Goal: Task Accomplishment & Management: Use online tool/utility

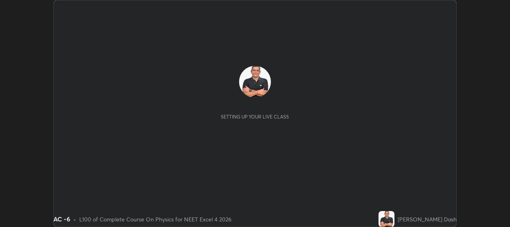
scroll to position [227, 510]
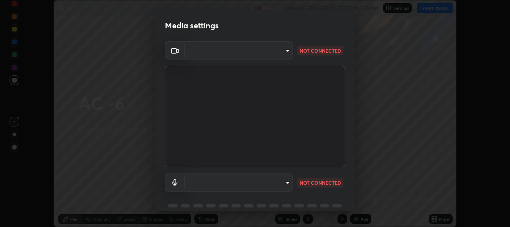
type input "b317e01ce44dabc3be8dd9fbd21c4c94838353ba5ba3926cf423050bf086703d"
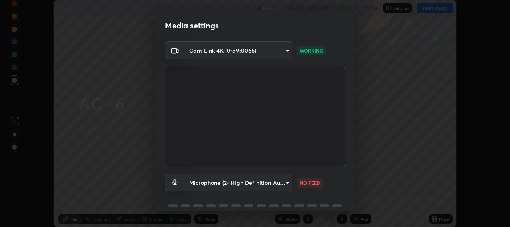
click at [285, 177] on body "Erase all AC -6 Recording WAS SCHEDULED TO START AT 7:20 PM Settings START CLAS…" at bounding box center [255, 113] width 510 height 227
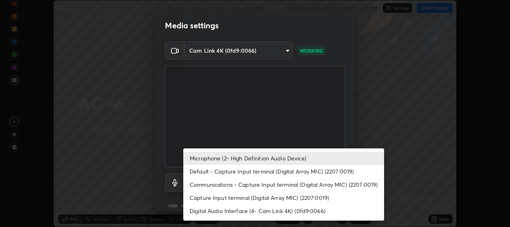
click at [301, 173] on li "Default - Capture Input terminal (Digital Array MIC) (2207:0019)" at bounding box center [283, 171] width 201 height 13
type input "default"
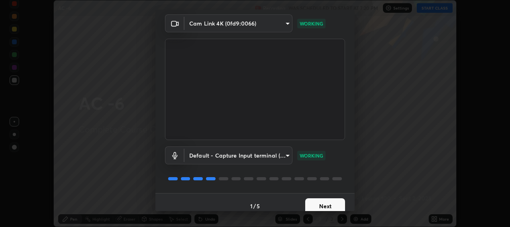
scroll to position [35, 0]
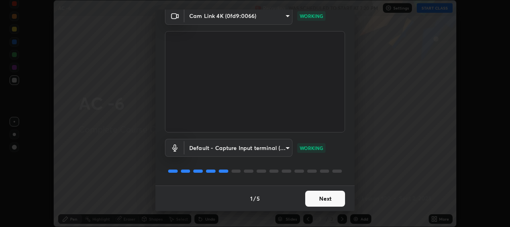
click at [329, 194] on button "Next" at bounding box center [325, 199] width 40 height 16
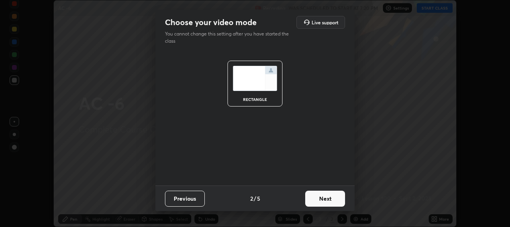
scroll to position [0, 0]
click at [331, 199] on button "Next" at bounding box center [325, 199] width 40 height 16
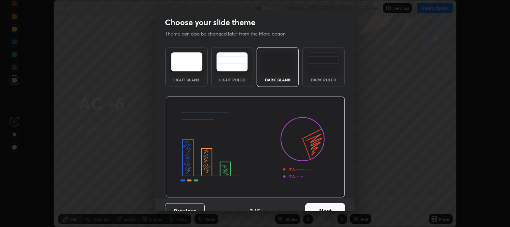
scroll to position [12, 0]
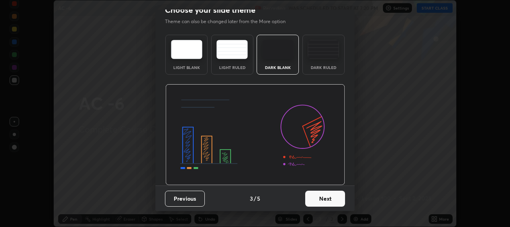
click at [330, 197] on button "Next" at bounding box center [325, 199] width 40 height 16
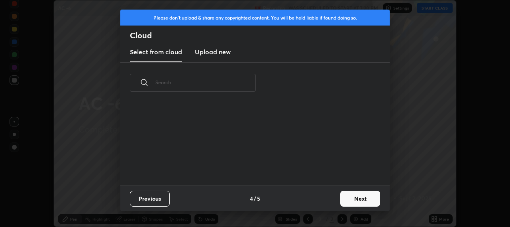
scroll to position [0, 0]
click at [357, 197] on button "Next" at bounding box center [360, 199] width 40 height 16
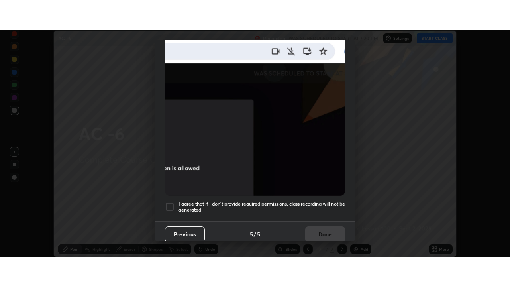
scroll to position [197, 0]
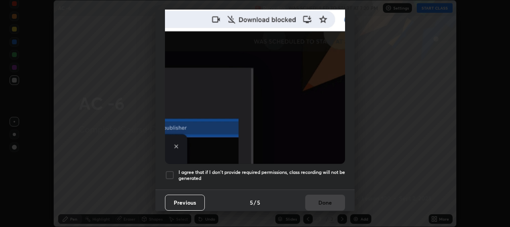
click at [171, 172] on div at bounding box center [170, 175] width 10 height 10
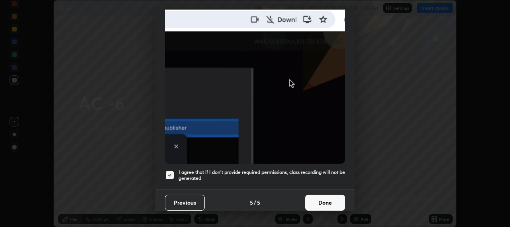
click at [325, 199] on button "Done" at bounding box center [325, 203] width 40 height 16
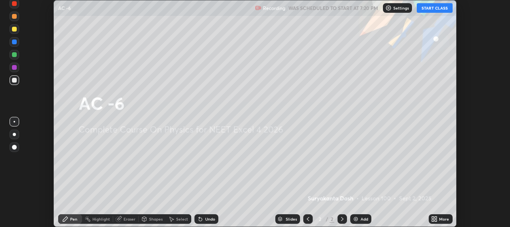
click at [361, 216] on div "Add" at bounding box center [360, 219] width 21 height 10
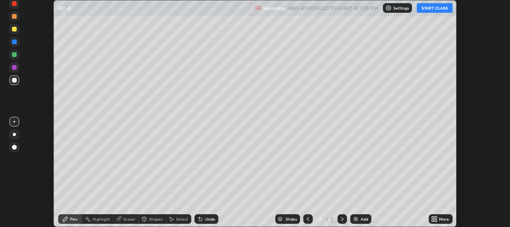
click at [436, 218] on icon at bounding box center [436, 217] width 2 height 2
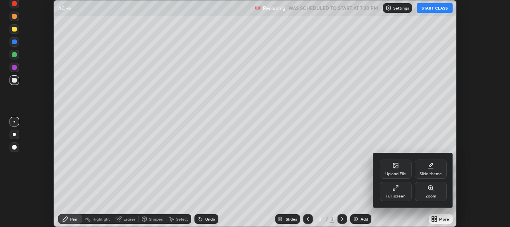
click at [401, 190] on div "Full screen" at bounding box center [396, 191] width 32 height 19
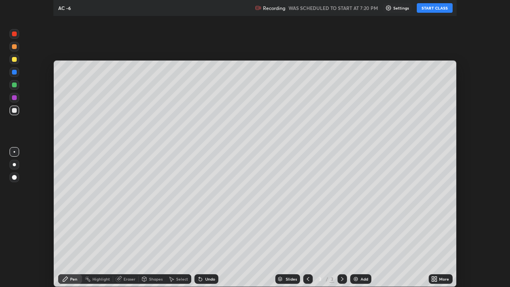
scroll to position [287, 510]
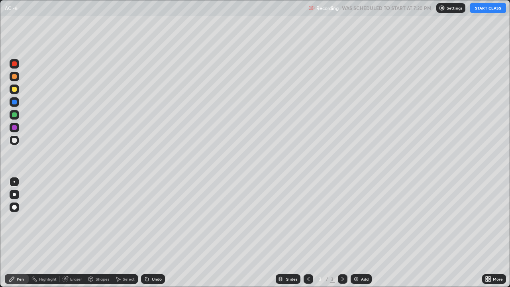
click at [482, 11] on button "START CLASS" at bounding box center [488, 8] width 36 height 10
click at [14, 76] on div at bounding box center [14, 76] width 5 height 5
click at [363, 226] on div "Add" at bounding box center [365, 279] width 8 height 4
click at [357, 226] on img at bounding box center [356, 279] width 6 height 6
click at [154, 226] on div "Undo" at bounding box center [153, 279] width 24 height 10
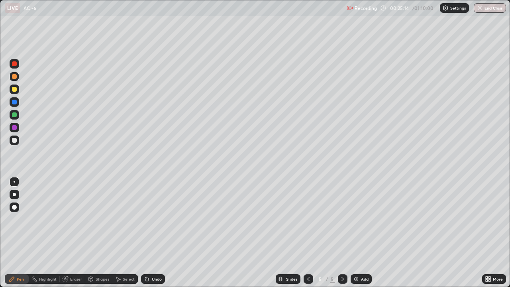
click at [153, 226] on div "Undo" at bounding box center [157, 279] width 10 height 4
click at [151, 226] on div "Undo" at bounding box center [153, 279] width 24 height 10
click at [152, 226] on div "Undo" at bounding box center [157, 279] width 10 height 4
click at [155, 226] on div "Undo" at bounding box center [157, 279] width 10 height 4
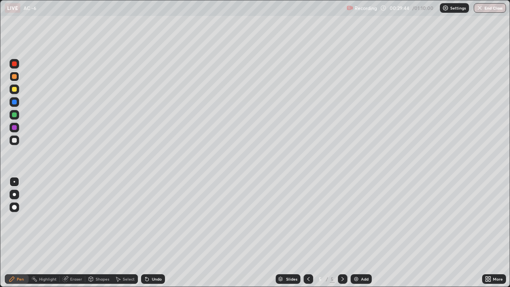
click at [360, 226] on div "Add" at bounding box center [361, 279] width 21 height 10
click at [15, 89] on div at bounding box center [14, 89] width 5 height 5
click at [307, 226] on icon at bounding box center [308, 279] width 6 height 6
click at [342, 226] on icon at bounding box center [343, 279] width 6 height 6
click at [311, 226] on div at bounding box center [309, 279] width 10 height 10
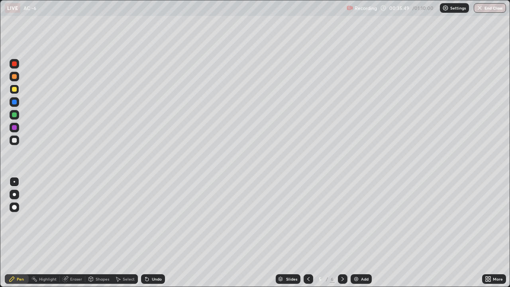
click at [342, 226] on icon at bounding box center [343, 279] width 6 height 6
click at [15, 115] on div at bounding box center [14, 114] width 5 height 5
click at [341, 226] on icon at bounding box center [343, 279] width 6 height 6
click at [360, 226] on div "Add" at bounding box center [361, 279] width 21 height 10
click at [308, 226] on icon at bounding box center [308, 279] width 6 height 6
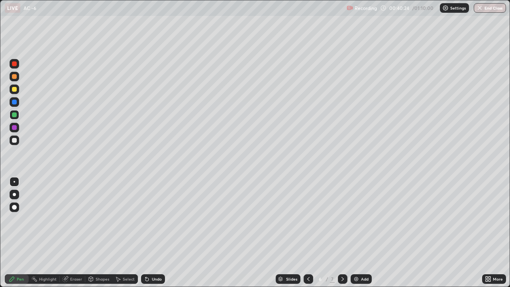
click at [342, 226] on icon at bounding box center [343, 279] width 6 height 6
click at [16, 90] on div at bounding box center [14, 89] width 5 height 5
click at [15, 115] on div at bounding box center [14, 114] width 5 height 5
click at [308, 226] on icon at bounding box center [308, 279] width 6 height 6
click at [342, 226] on icon at bounding box center [343, 279] width 6 height 6
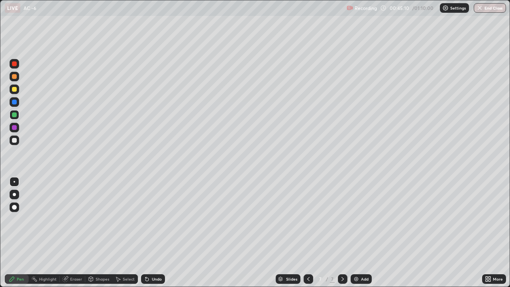
click at [16, 126] on div at bounding box center [14, 127] width 5 height 5
click at [308, 226] on icon at bounding box center [308, 279] width 6 height 6
click at [342, 226] on icon at bounding box center [343, 279] width 6 height 6
click at [485, 11] on button "End Class" at bounding box center [490, 8] width 32 height 10
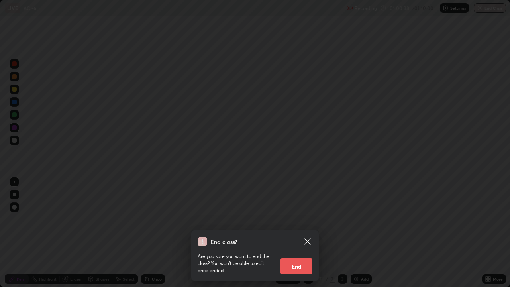
click at [301, 226] on button "End" at bounding box center [297, 266] width 32 height 16
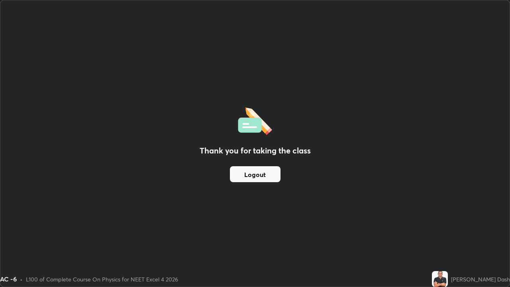
click at [264, 172] on button "Logout" at bounding box center [255, 174] width 51 height 16
click at [262, 172] on button "Logout" at bounding box center [255, 174] width 51 height 16
